Goal: Information Seeking & Learning: Learn about a topic

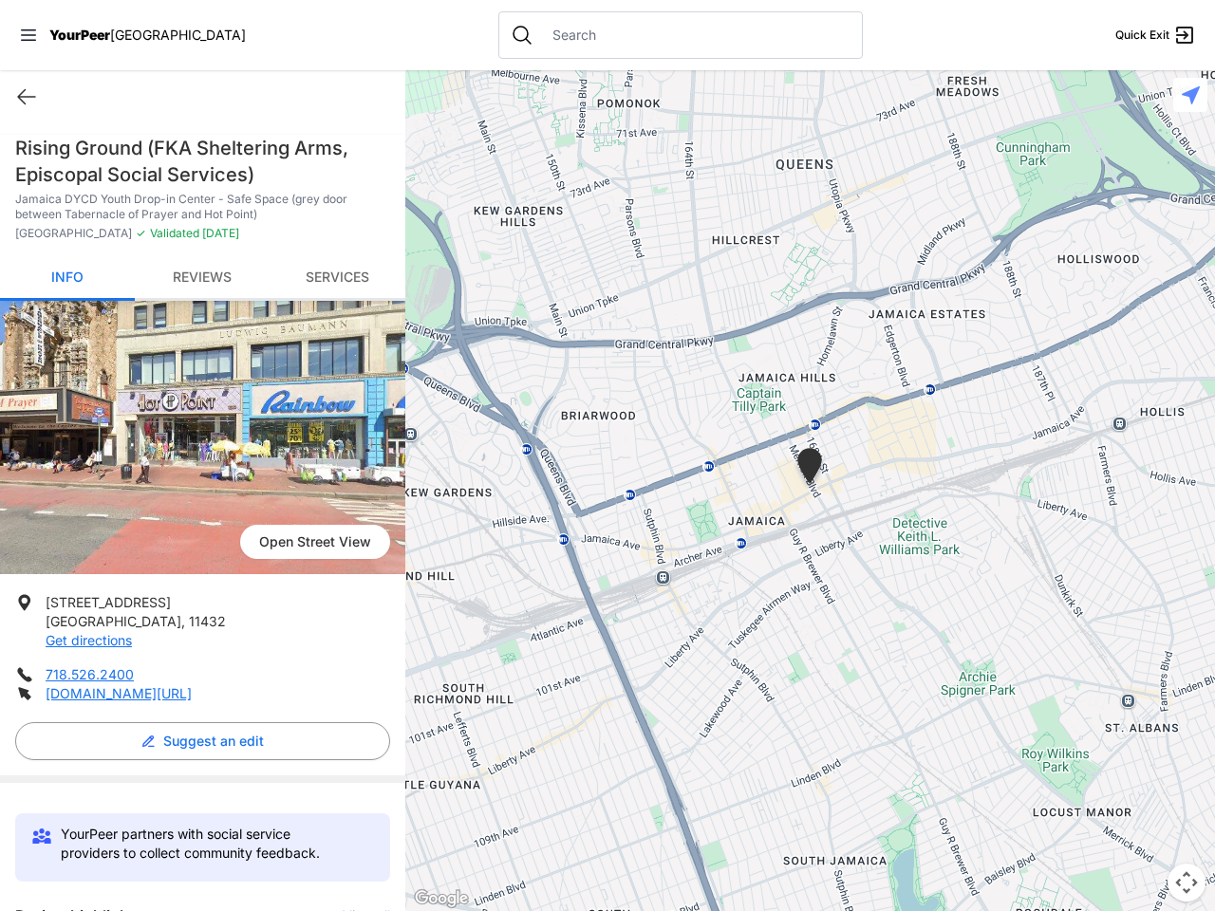
click at [28, 35] on icon at bounding box center [28, 34] width 15 height 11
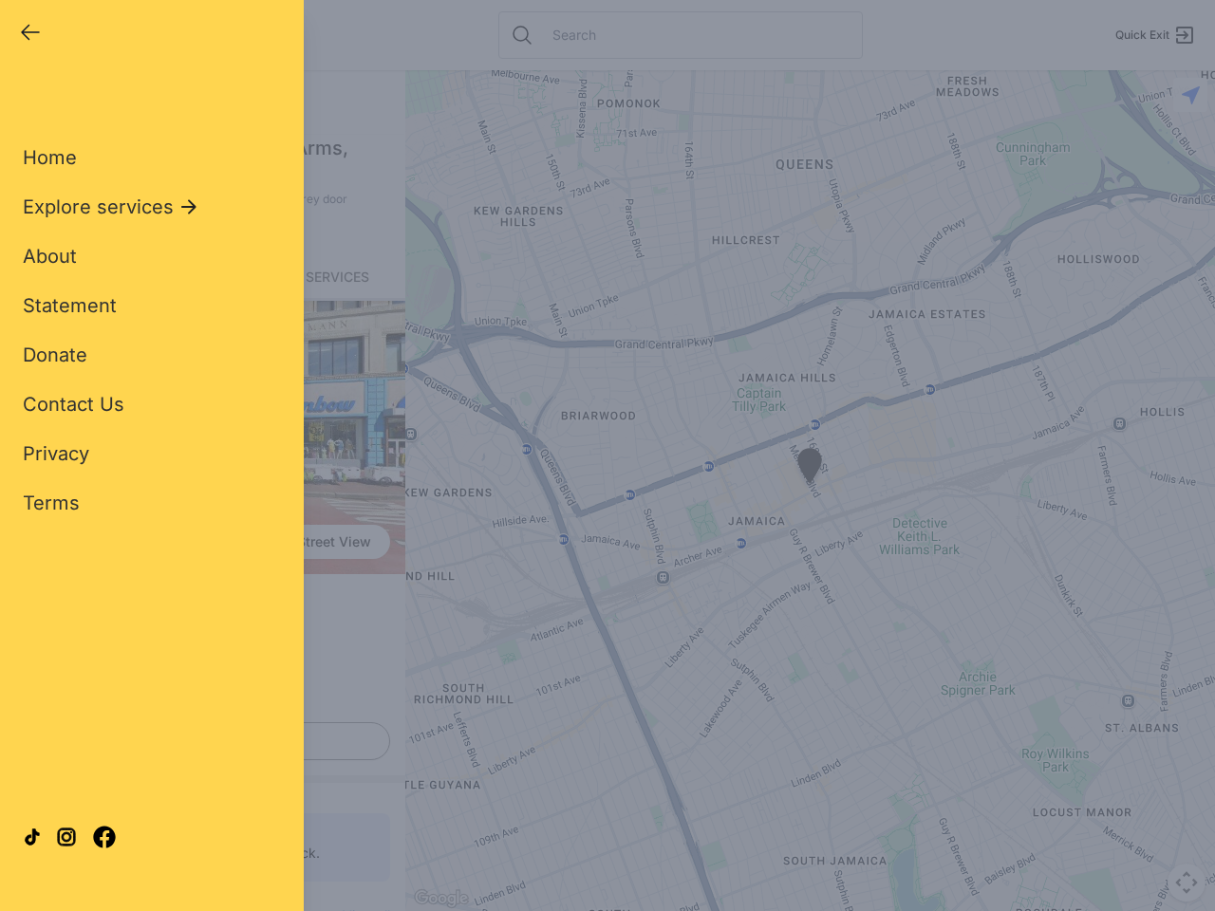
click at [27, 97] on div "Home Explore services About Statement Donate Contact Us Privacy Terms" at bounding box center [152, 300] width 258 height 433
click at [197, 741] on div "Single Adult Families Soup Kitchen Food Pantry Toiletries Restrooms Showers Lau…" at bounding box center [152, 435] width 258 height 702
click at [357, 908] on div "Close panel YourPeer [GEOGRAPHIC_DATA] Quick Exit Single Adult Families Soup Ki…" at bounding box center [607, 455] width 1215 height 911
click at [810, 491] on div "Close panel YourPeer [GEOGRAPHIC_DATA] Quick Exit Single Adult Families Soup Ki…" at bounding box center [607, 455] width 1215 height 911
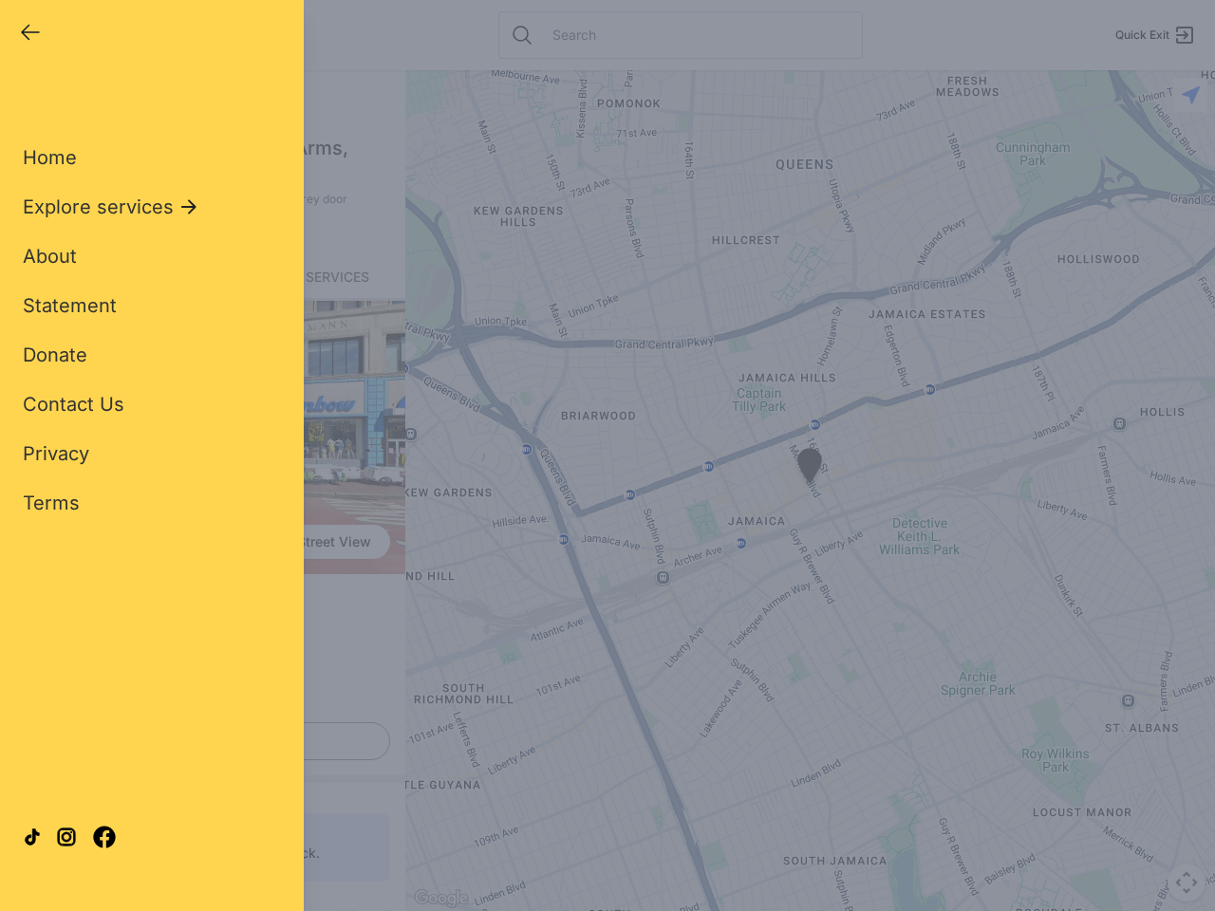
click at [810, 491] on div "Close panel YourPeer [GEOGRAPHIC_DATA] Quick Exit Single Adult Families Soup Ki…" at bounding box center [607, 455] width 1215 height 911
click at [810, 469] on div "Close panel YourPeer [GEOGRAPHIC_DATA] Quick Exit Single Adult Families Soup Ki…" at bounding box center [607, 455] width 1215 height 911
click at [1187, 883] on div "Close panel YourPeer [GEOGRAPHIC_DATA] Quick Exit Single Adult Families Soup Ki…" at bounding box center [607, 455] width 1215 height 911
click at [1190, 95] on div "Close panel YourPeer [GEOGRAPHIC_DATA] Quick Exit Single Adult Families Soup Ki…" at bounding box center [607, 455] width 1215 height 911
